Goal: Book appointment/travel/reservation

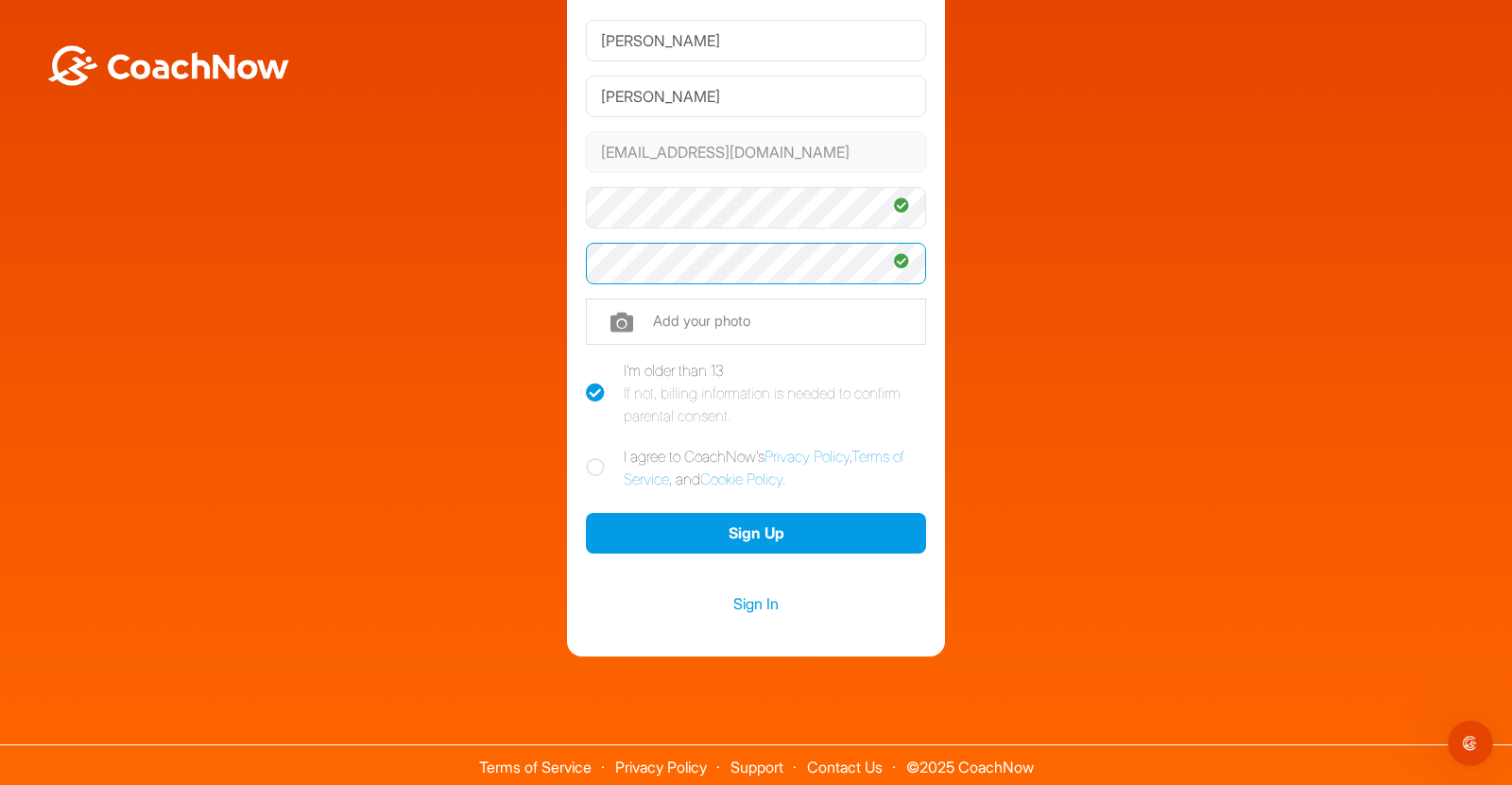
scroll to position [135, 0]
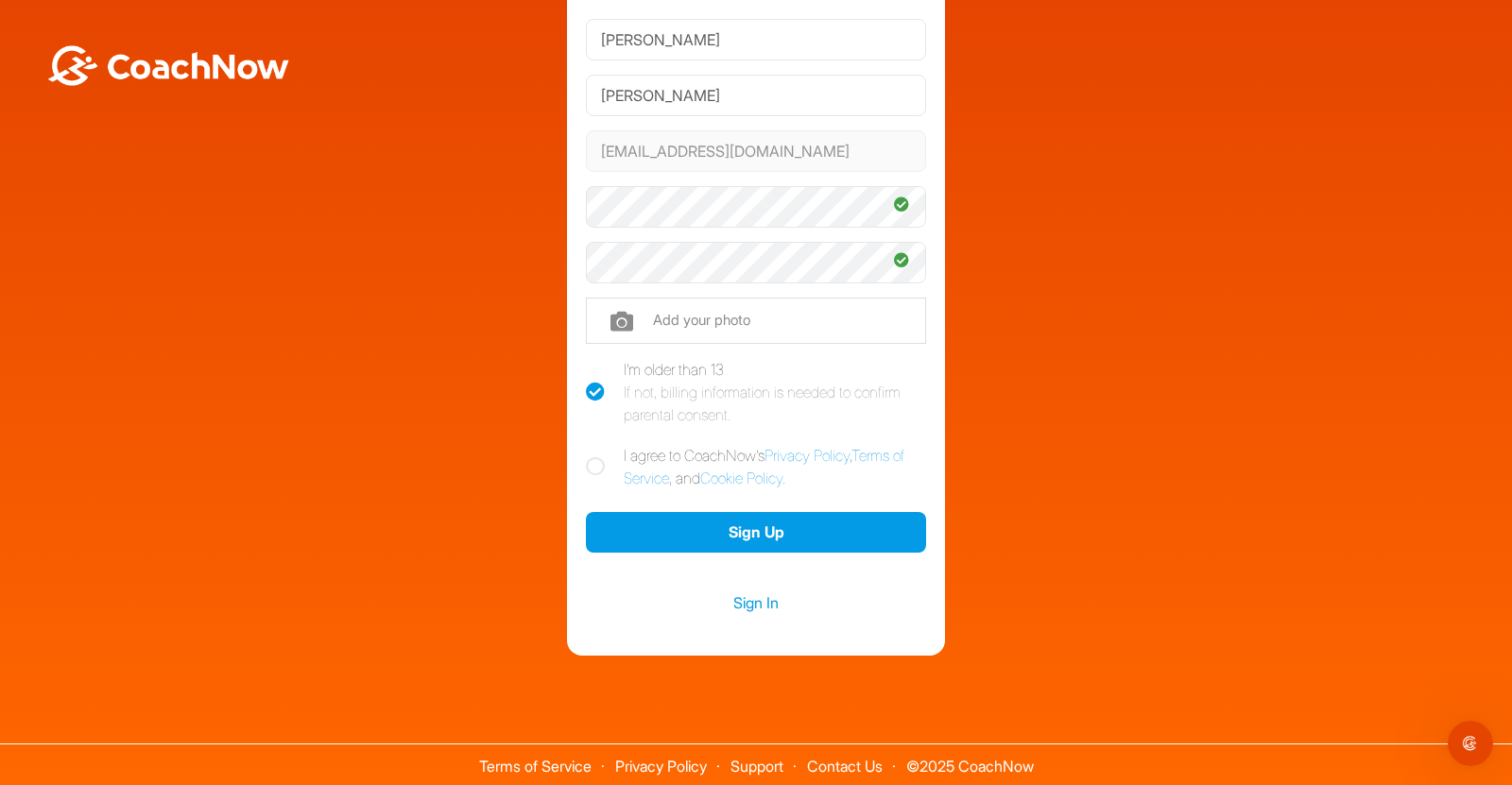
click at [595, 471] on icon at bounding box center [595, 467] width 19 height 19
click at [595, 456] on input "I agree to CoachNow's Privacy Policy , Terms of Service , and Cookie Policy ." at bounding box center [591, 449] width 13 height 13
checkbox input "true"
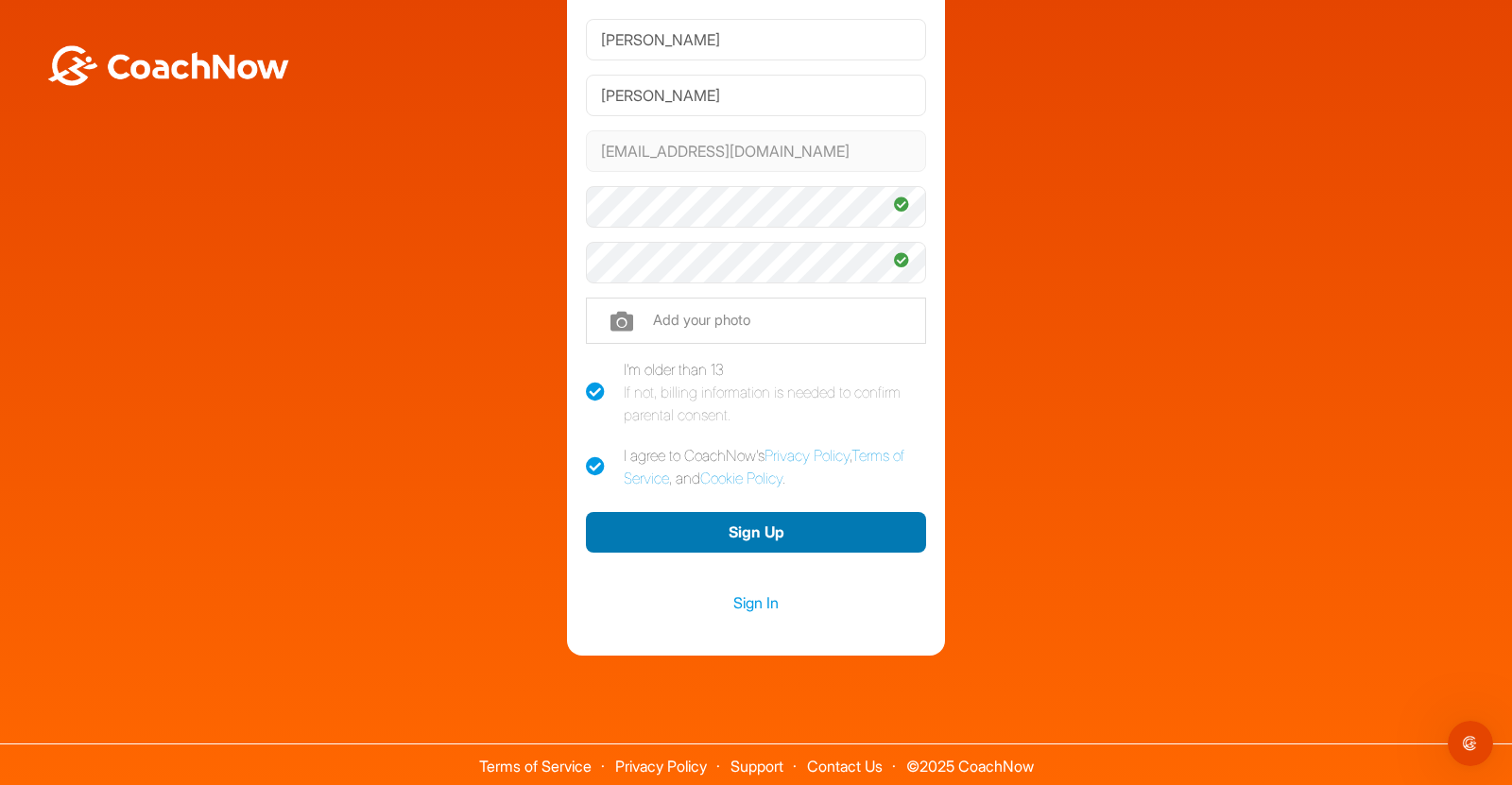
click at [716, 541] on button "Sign Up" at bounding box center [756, 532] width 341 height 41
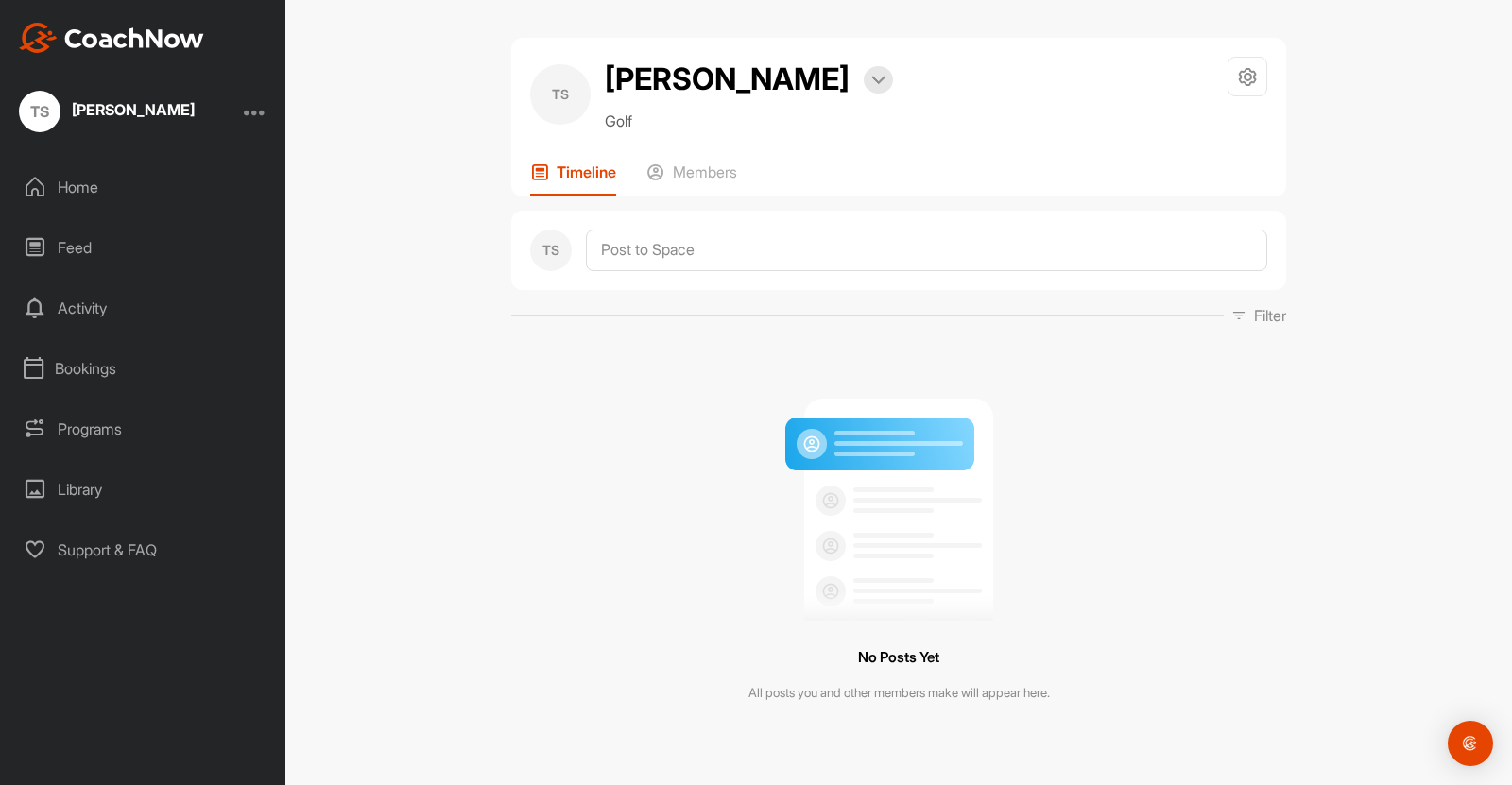
click at [75, 194] on div "Home" at bounding box center [144, 186] width 266 height 47
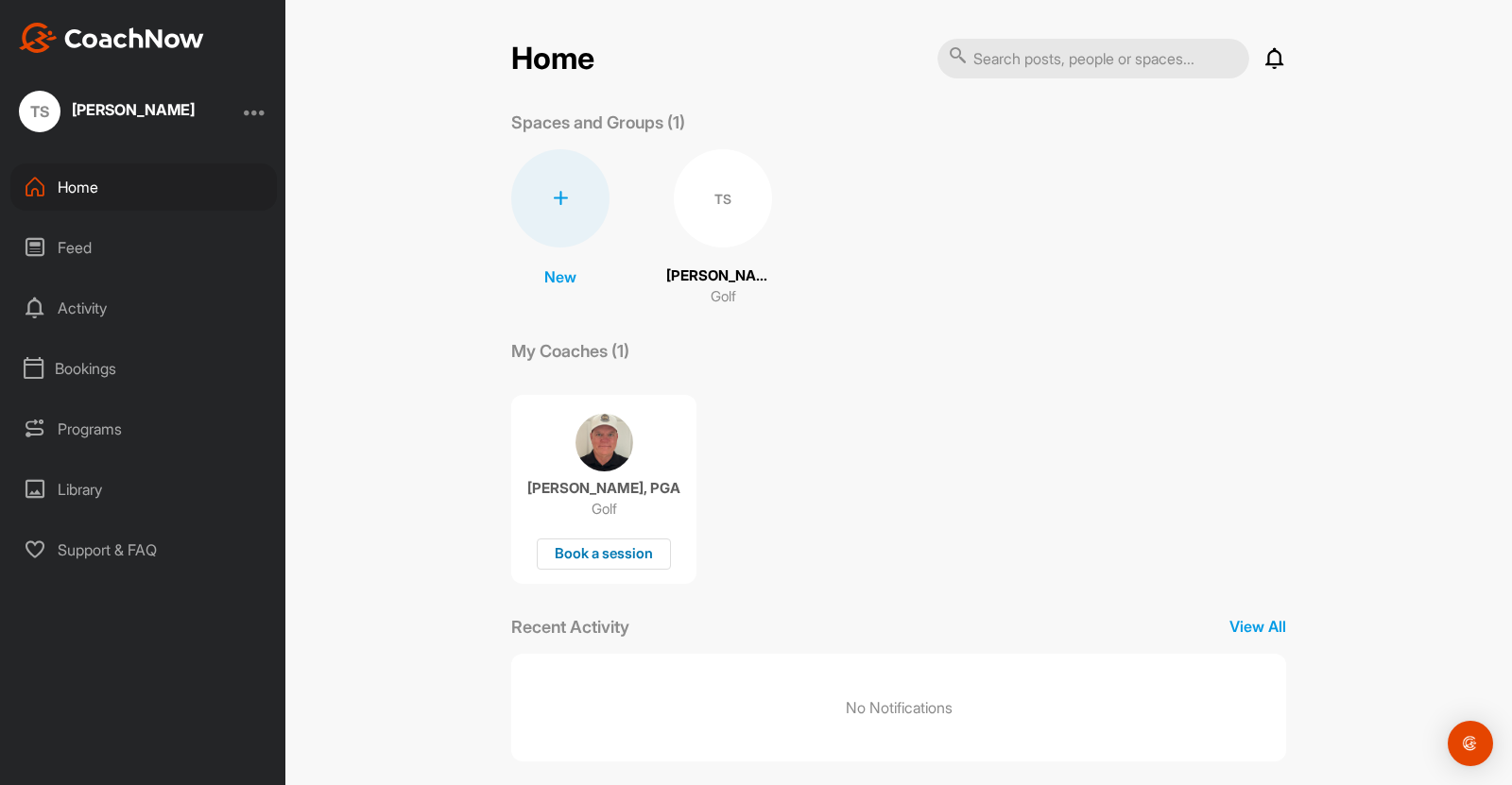
click at [623, 550] on div "Book a session" at bounding box center [603, 554] width 134 height 31
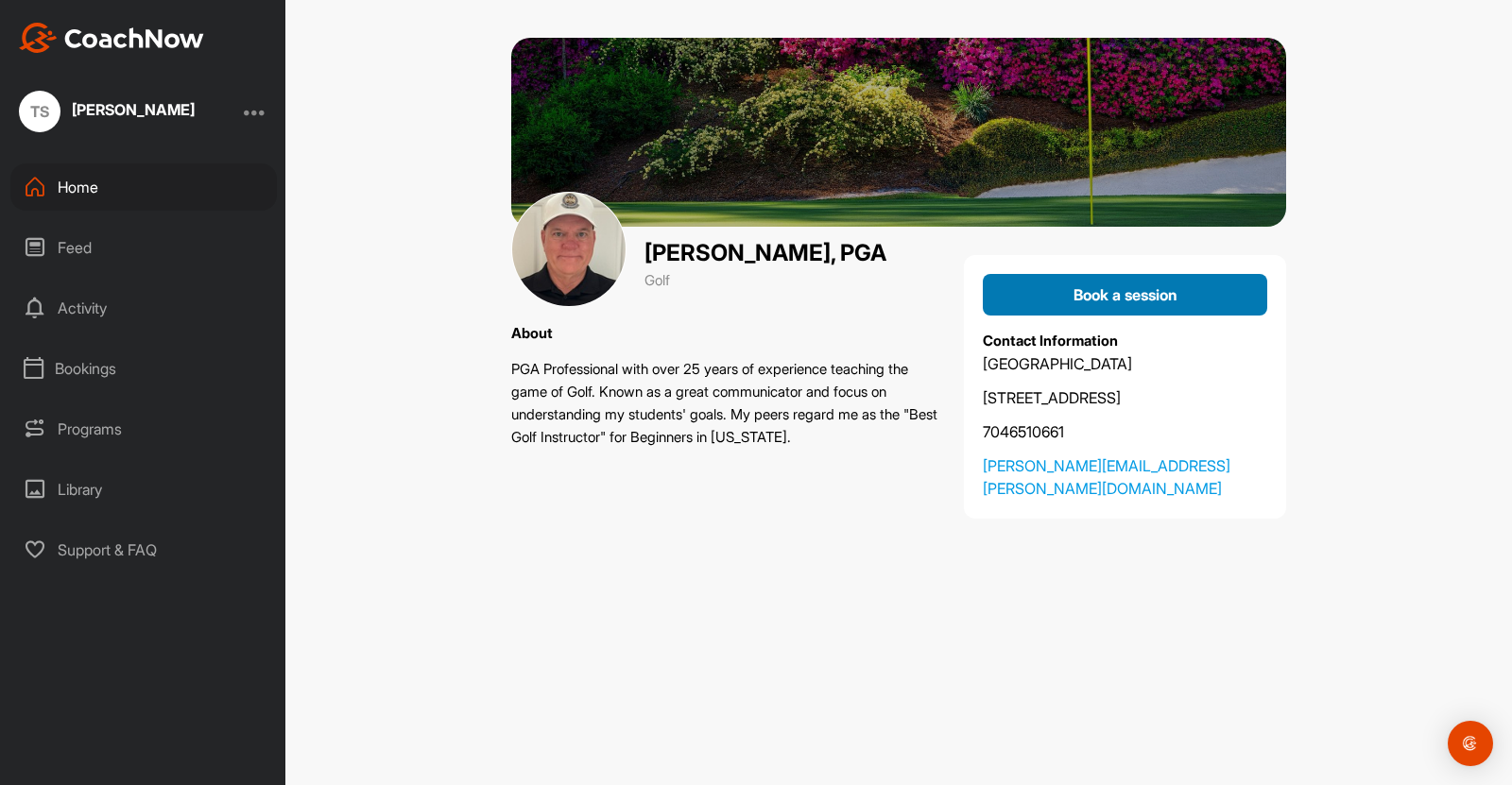
click at [1093, 300] on span "Book a session" at bounding box center [1126, 295] width 104 height 19
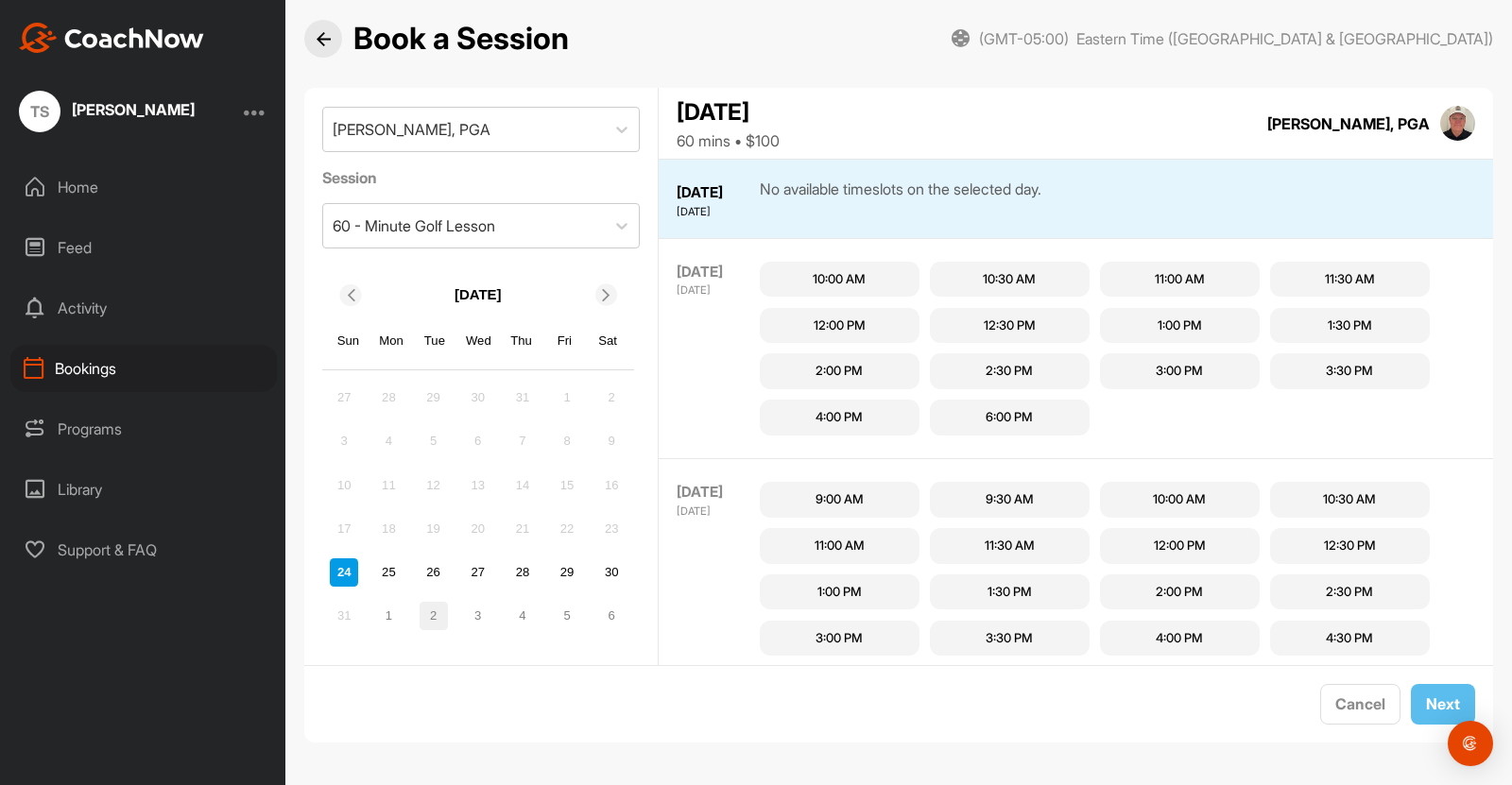
scroll to position [45, 0]
click at [385, 620] on div "1" at bounding box center [388, 613] width 28 height 28
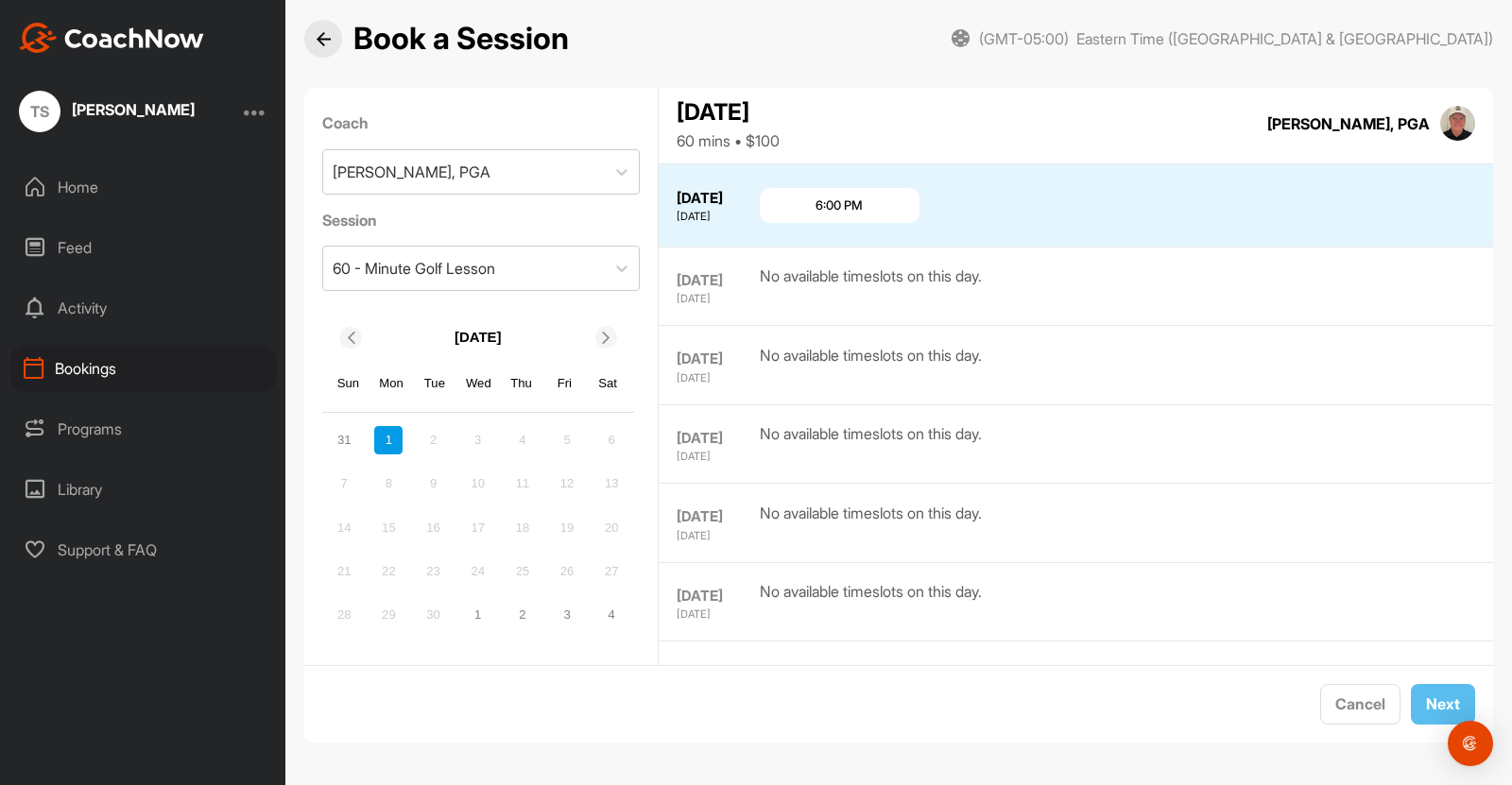
scroll to position [1588, 0]
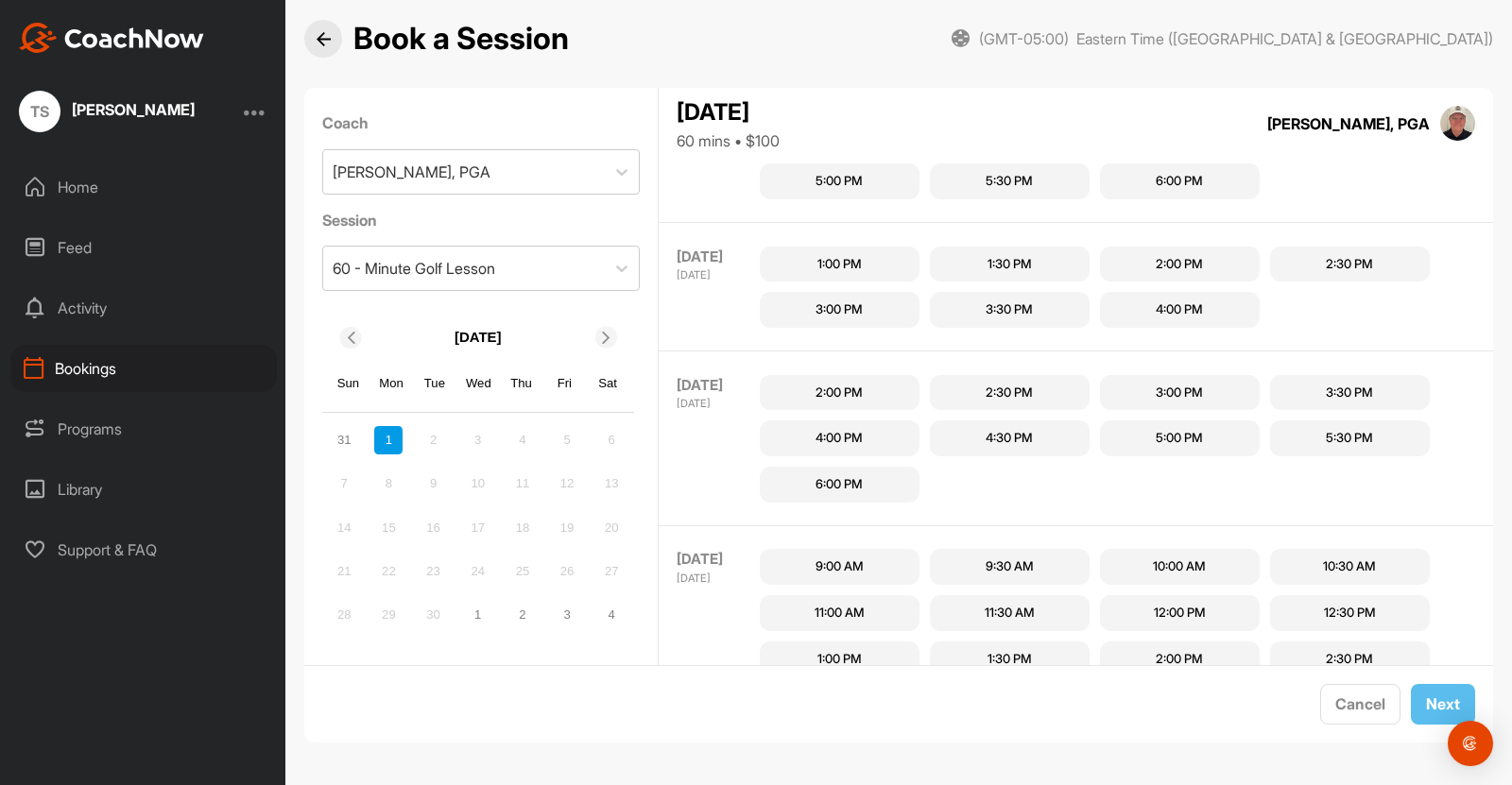
click at [347, 333] on icon at bounding box center [350, 338] width 13 height 13
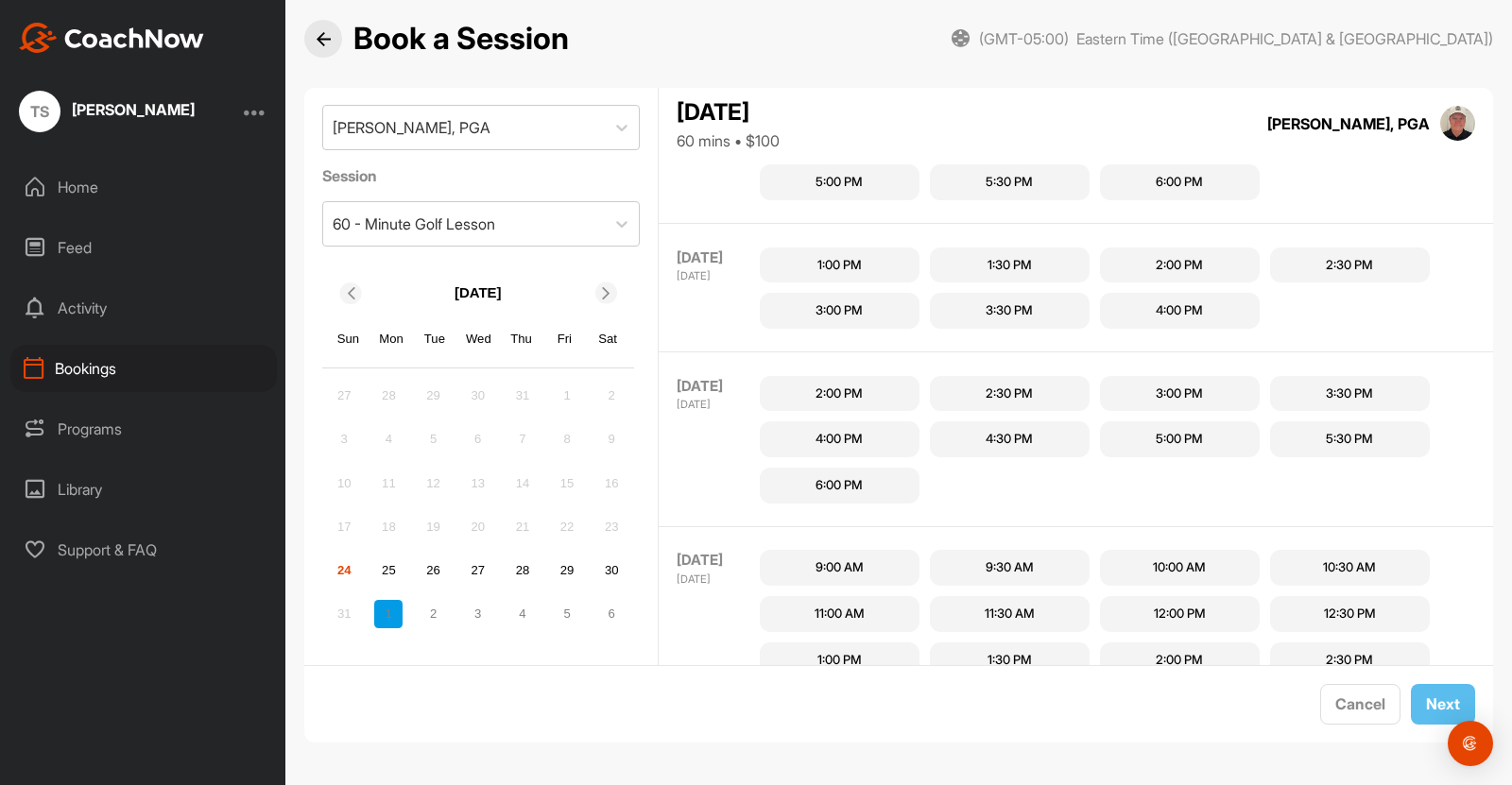
scroll to position [660, 0]
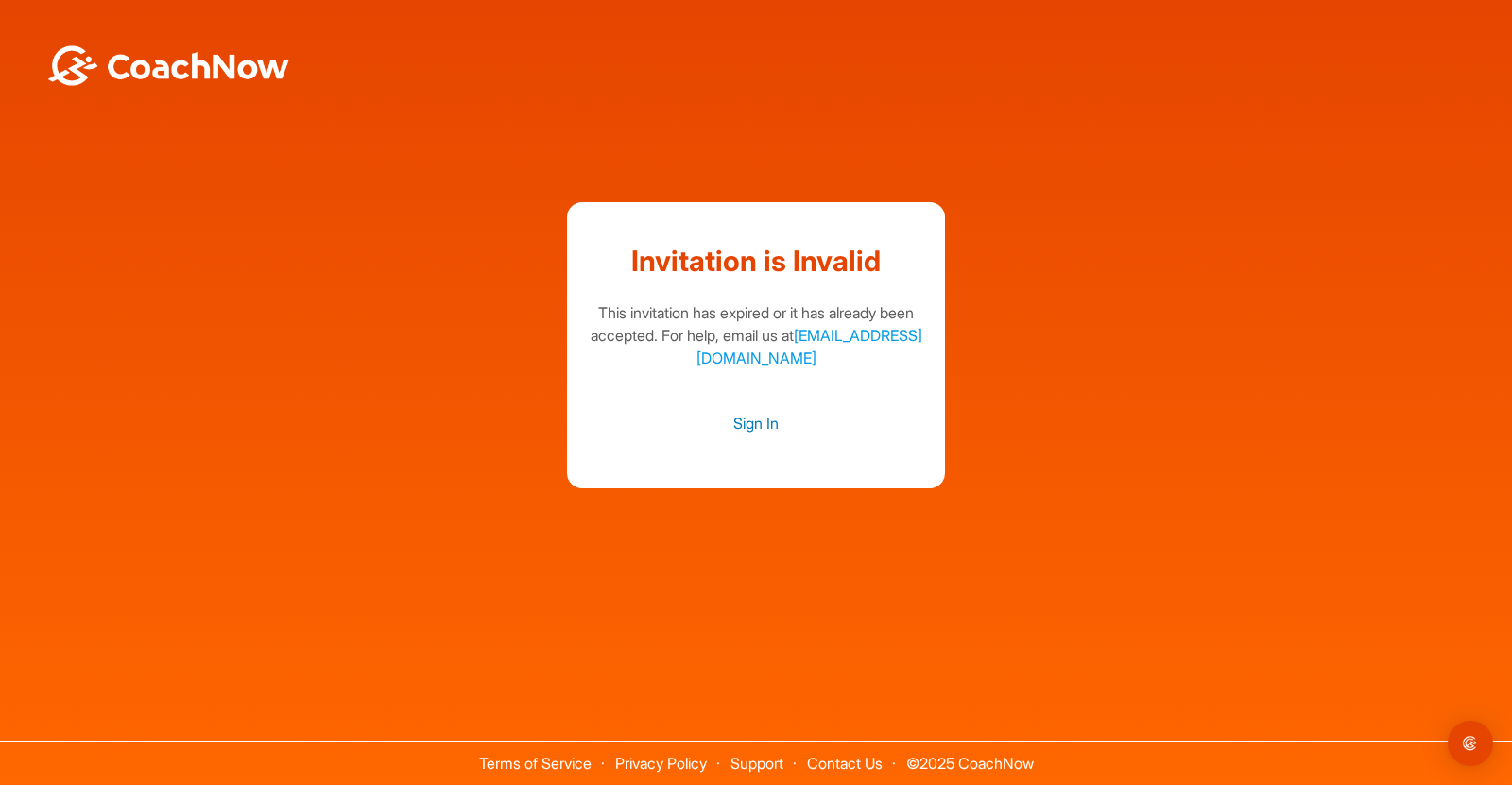
click at [768, 420] on link "Sign In" at bounding box center [756, 422] width 341 height 24
